Goal: Navigation & Orientation: Find specific page/section

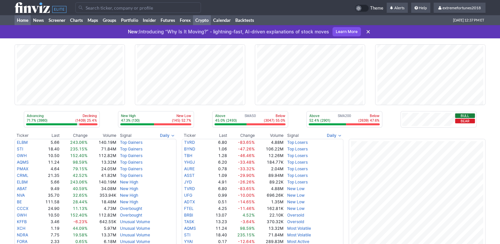
click at [204, 20] on link "Crypto" at bounding box center [202, 20] width 18 height 10
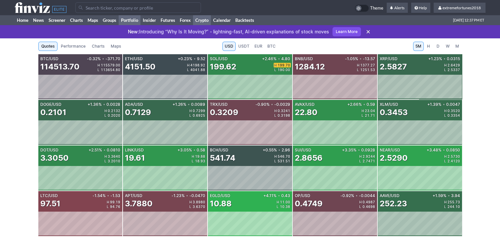
click at [132, 20] on link "Portfolio" at bounding box center [130, 20] width 22 height 10
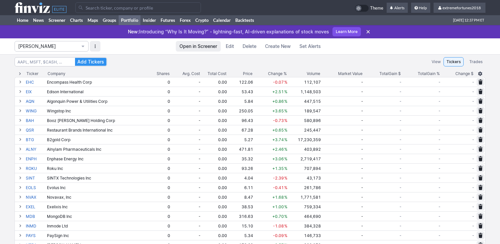
click at [67, 47] on span "Isabel_Watch" at bounding box center [48, 46] width 60 height 7
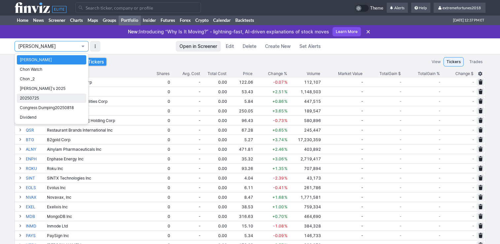
click at [47, 96] on span "20250725" at bounding box center [51, 98] width 63 height 7
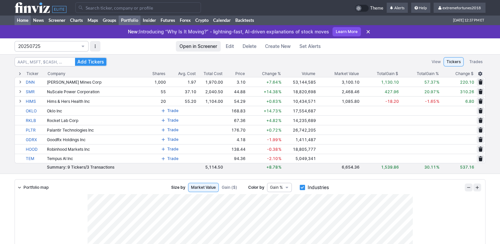
click at [25, 21] on link "Home" at bounding box center [23, 20] width 16 height 10
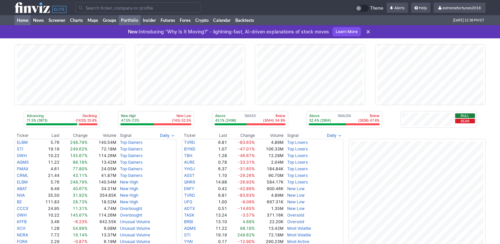
click at [123, 20] on link "Portfolio" at bounding box center [130, 20] width 22 height 10
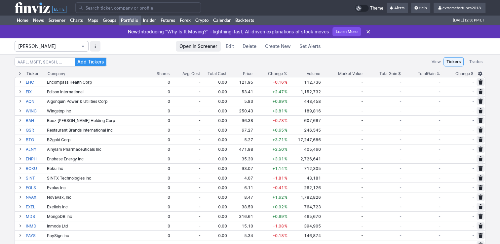
click at [58, 50] on button "Isabel_Watch" at bounding box center [52, 46] width 74 height 11
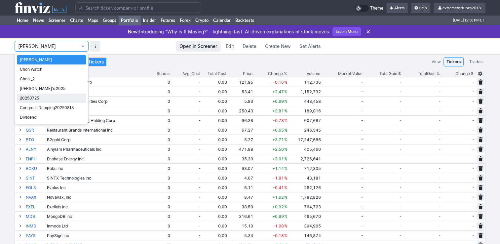
click at [47, 95] on span "20250725" at bounding box center [51, 98] width 63 height 7
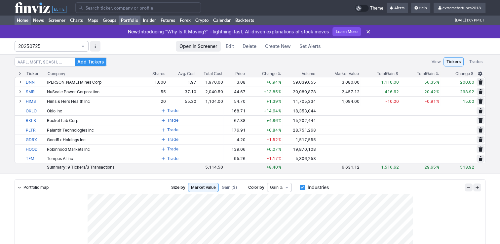
click at [24, 18] on link "Home" at bounding box center [23, 20] width 16 height 10
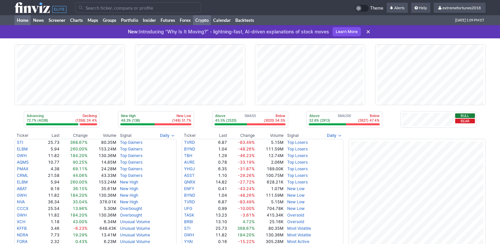
click at [201, 20] on link "Crypto" at bounding box center [202, 20] width 18 height 10
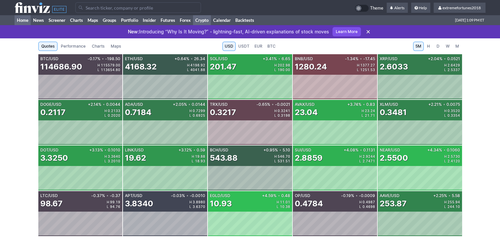
click at [26, 19] on link "Home" at bounding box center [23, 20] width 16 height 10
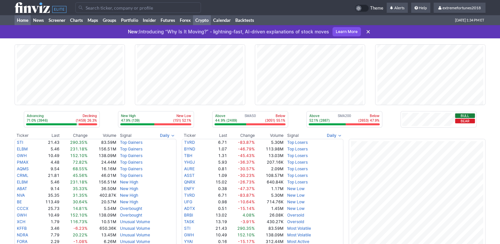
click at [206, 21] on link "Crypto" at bounding box center [202, 20] width 18 height 10
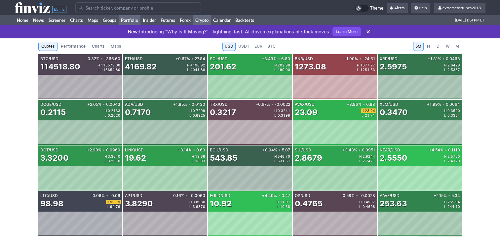
click at [129, 20] on link "Portfolio" at bounding box center [130, 20] width 22 height 10
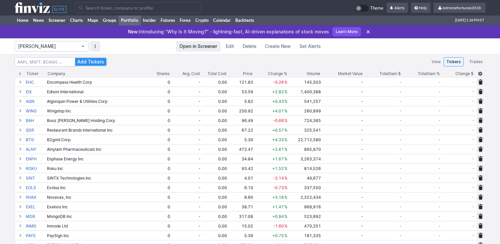
click at [64, 48] on span "Isabel_Watch" at bounding box center [48, 46] width 60 height 7
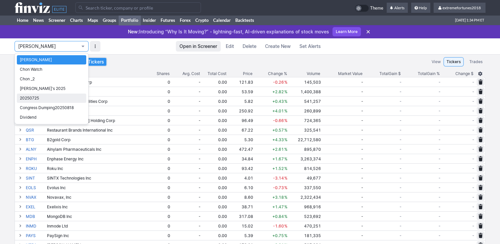
click at [58, 97] on span "20250725" at bounding box center [51, 98] width 63 height 7
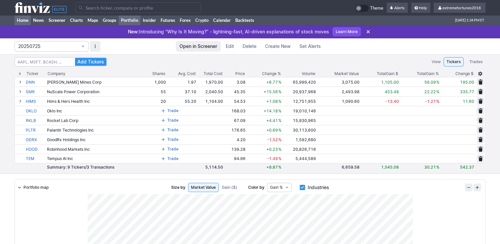
click at [23, 21] on link "Home" at bounding box center [23, 20] width 16 height 10
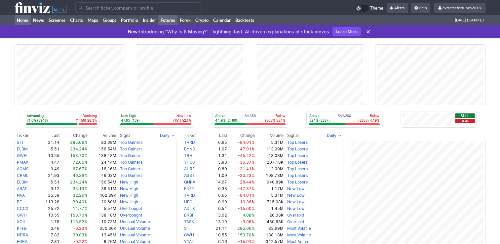
click at [163, 20] on link "Futures" at bounding box center [167, 20] width 19 height 10
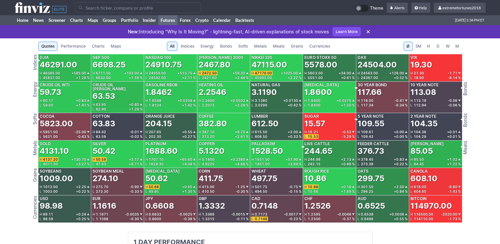
click at [258, 46] on span "Metals" at bounding box center [260, 46] width 13 height 7
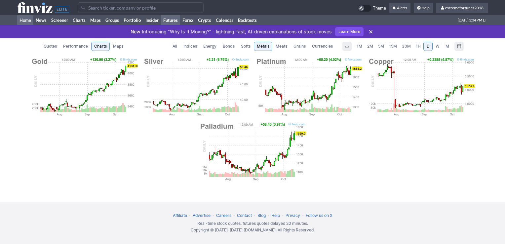
click at [31, 20] on link "Home" at bounding box center [25, 20] width 16 height 10
